Goal: Information Seeking & Learning: Understand process/instructions

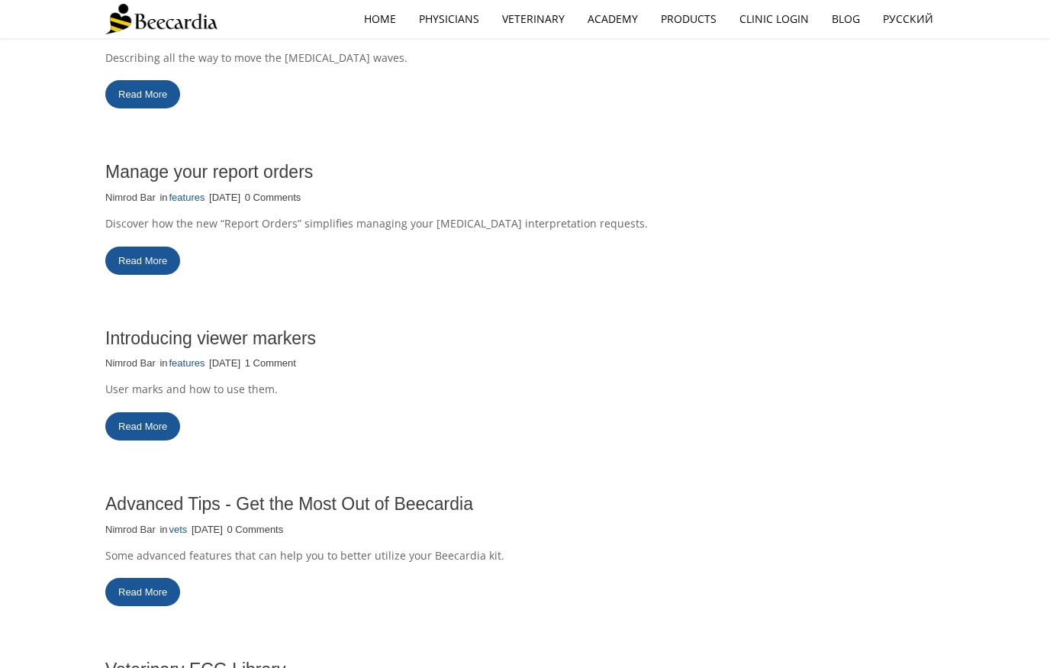
scroll to position [412, 0]
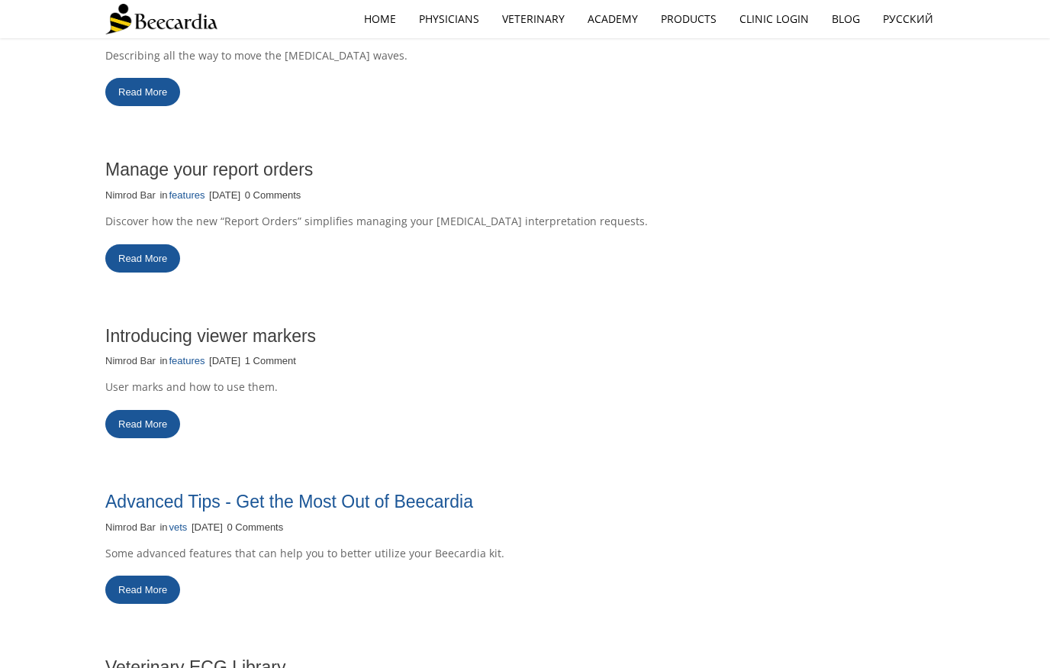
click at [364, 494] on link "Advanced Tips - Get the Most Out of Beecardia" at bounding box center [289, 501] width 368 height 20
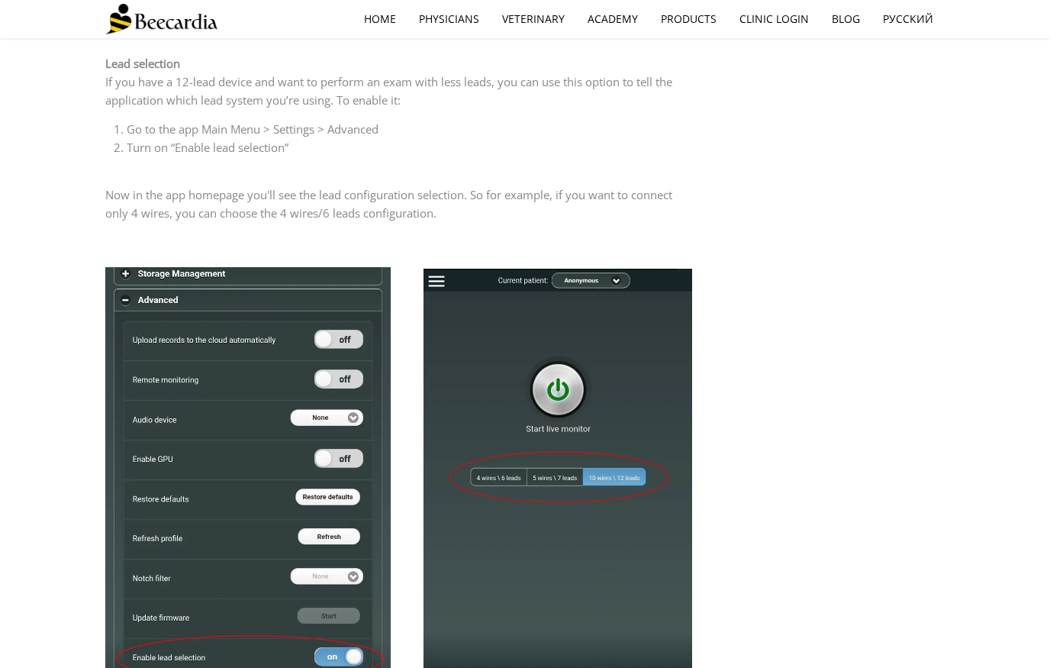
scroll to position [1512, 0]
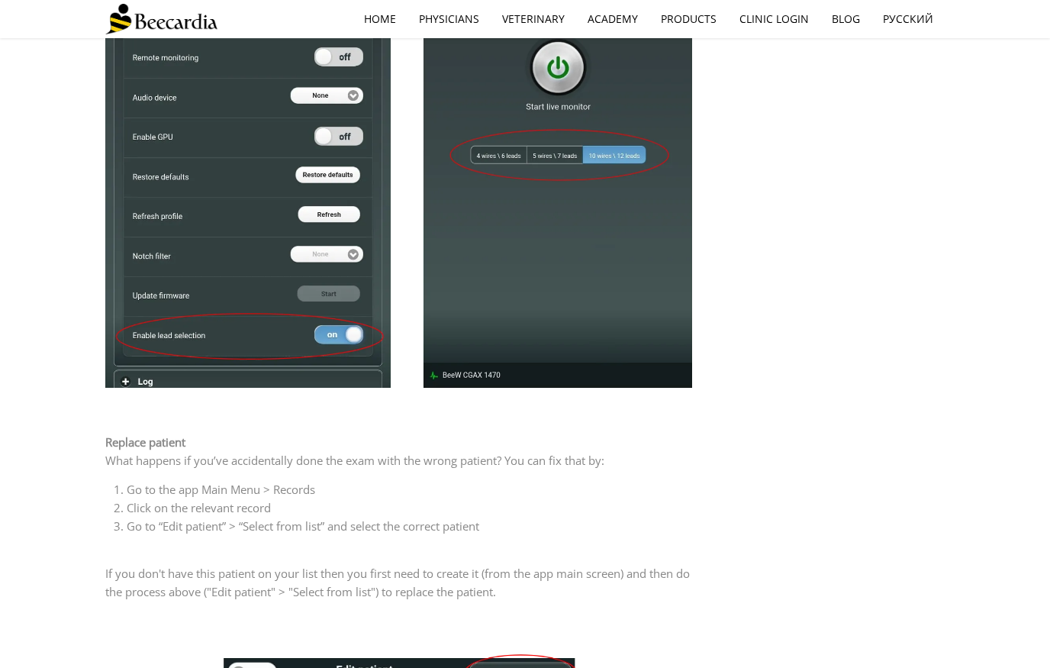
click at [143, 433] on p "Replace patient" at bounding box center [399, 442] width 588 height 18
click at [143, 435] on span "Replace patient" at bounding box center [145, 441] width 80 height 15
click at [143, 436] on span "Replace patient" at bounding box center [145, 441] width 80 height 15
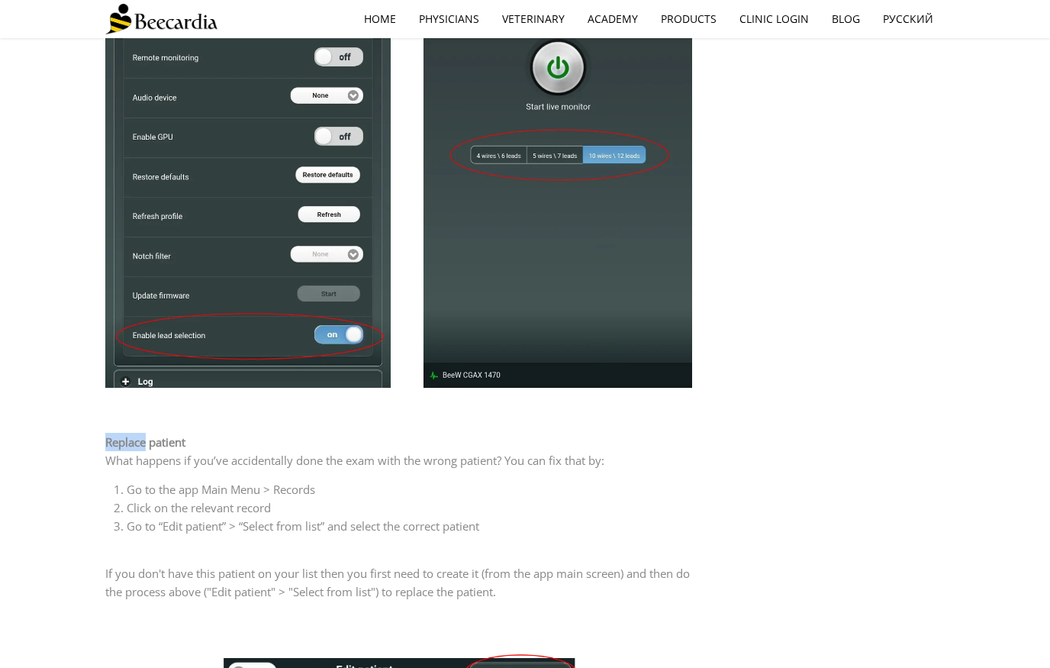
click at [143, 436] on span "Replace patient" at bounding box center [145, 441] width 80 height 15
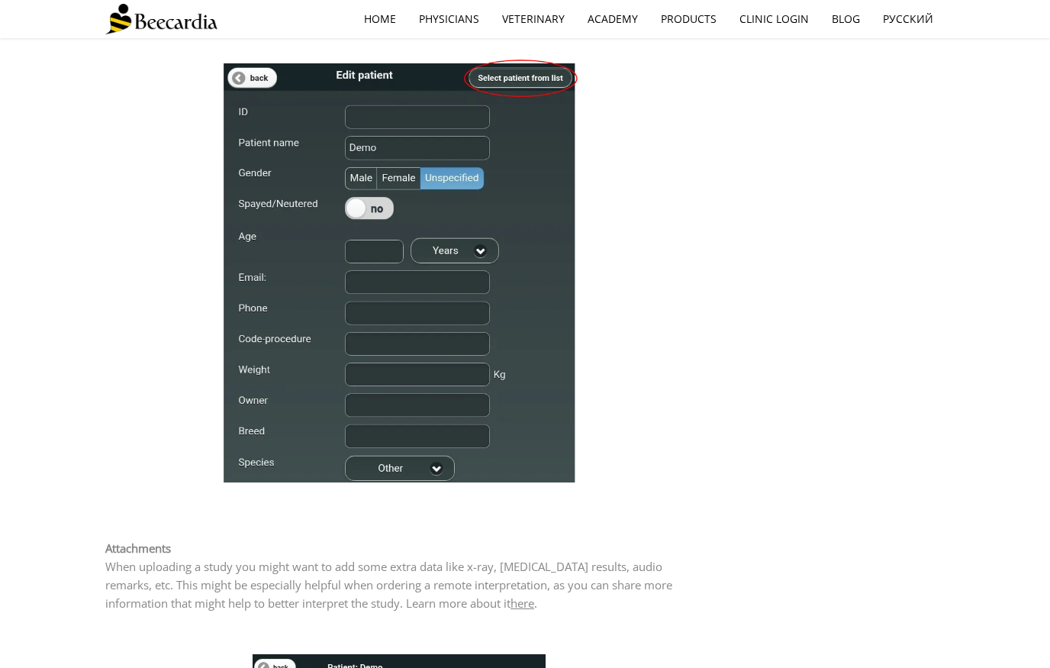
scroll to position [2089, 0]
